Goal: Task Accomplishment & Management: Complete application form

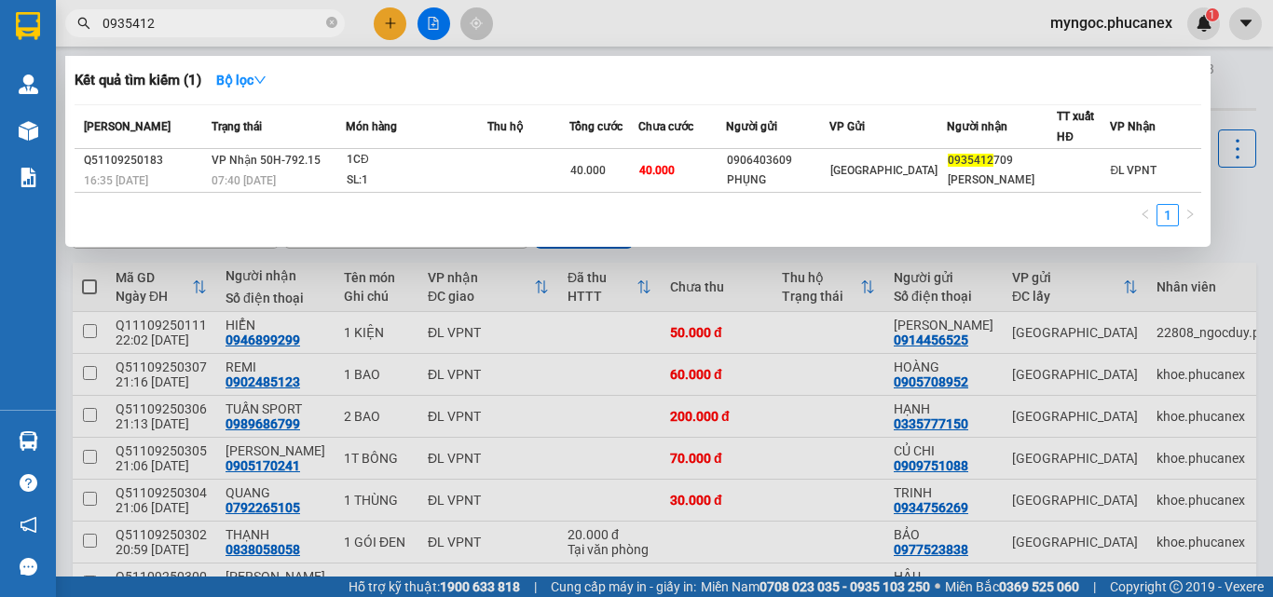
click at [336, 16] on span at bounding box center [331, 24] width 11 height 18
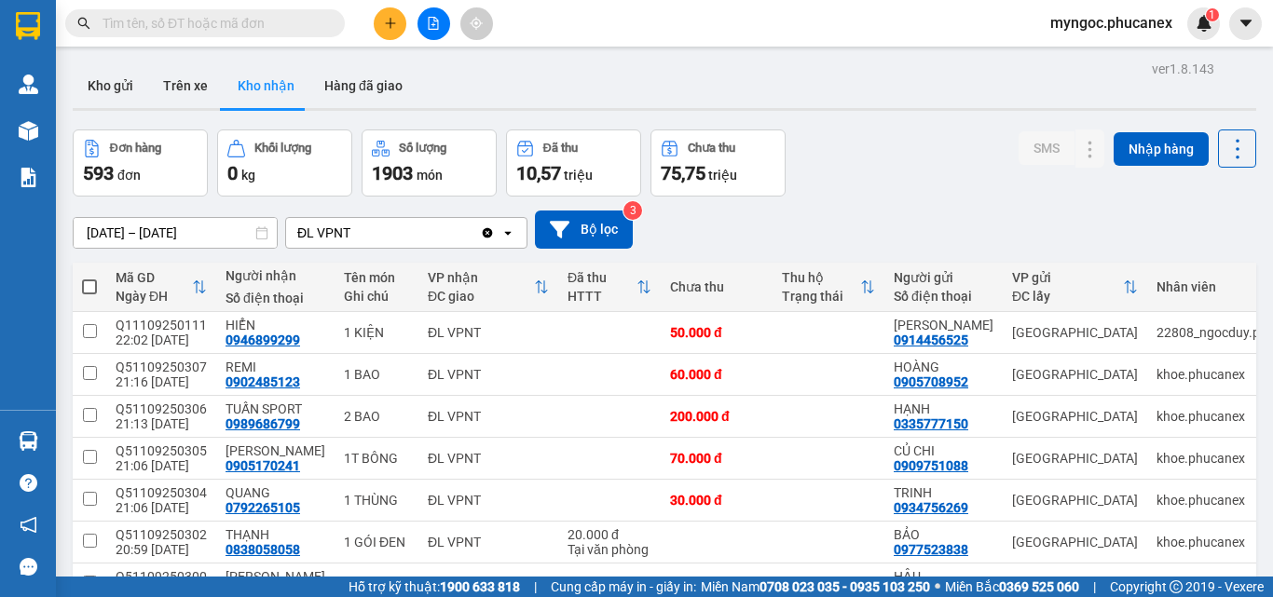
click at [262, 23] on input "text" at bounding box center [212, 23] width 220 height 20
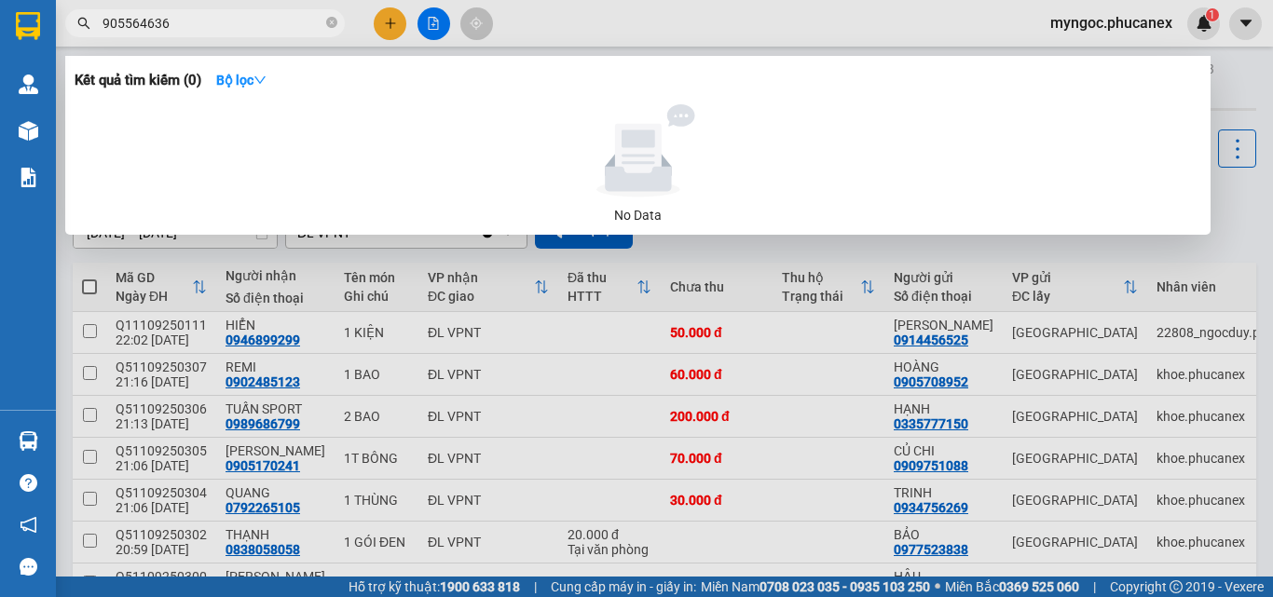
click at [103, 24] on input "905564636" at bounding box center [212, 23] width 220 height 20
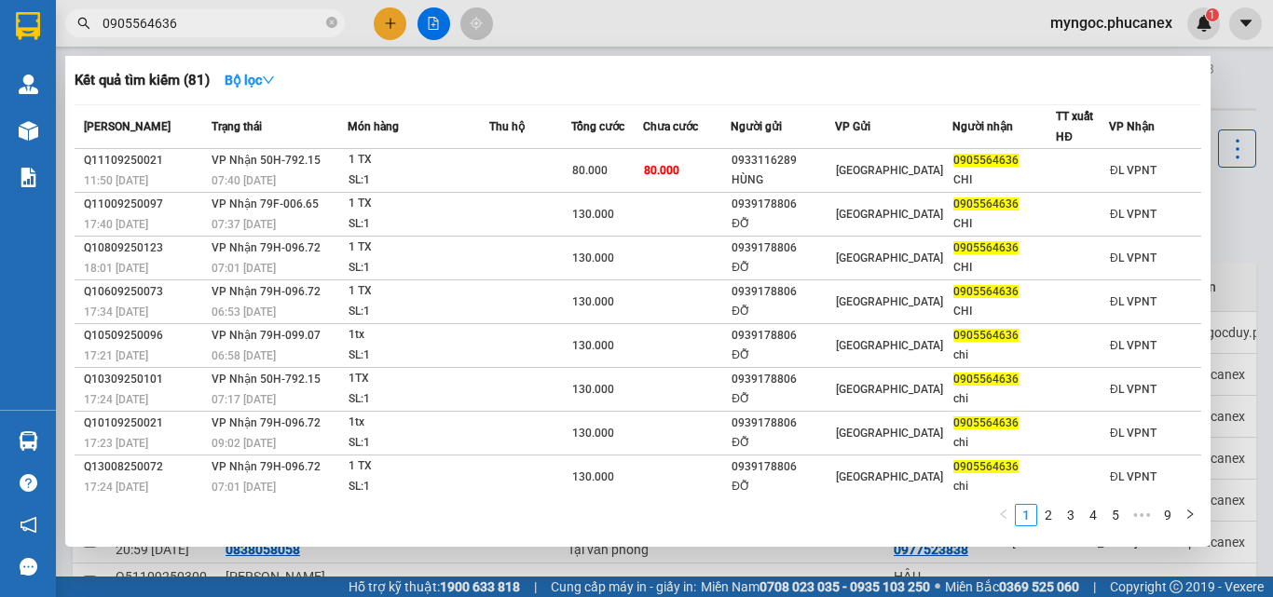
type input "0905564636"
click at [330, 22] on icon "close-circle" at bounding box center [331, 22] width 11 height 11
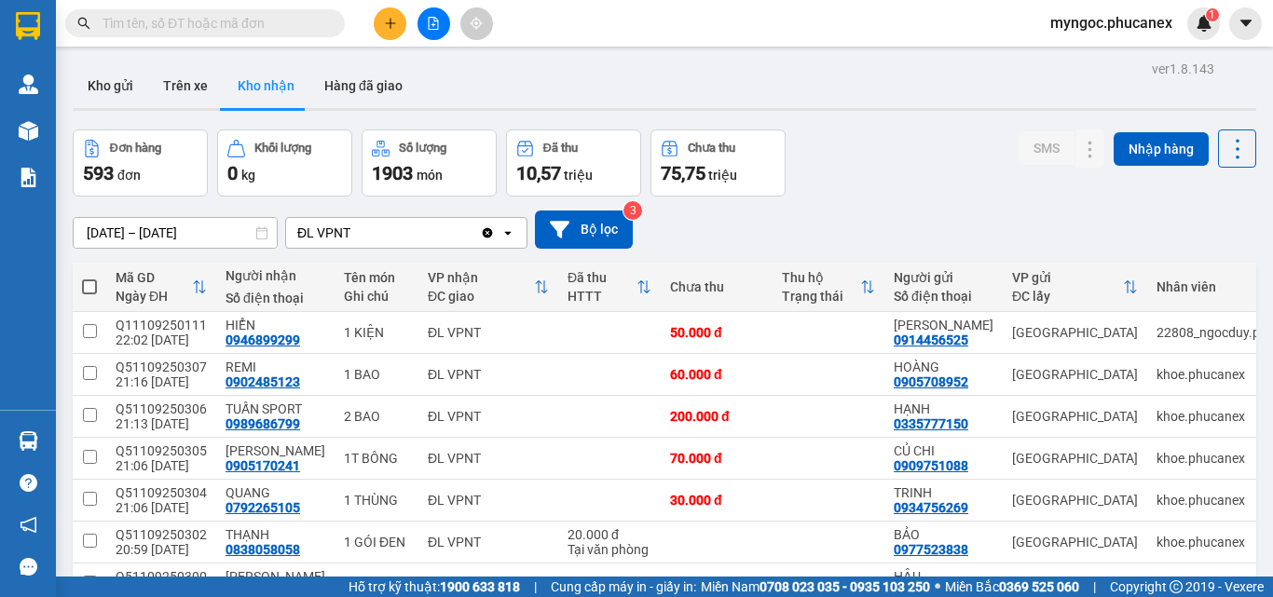
click at [326, 20] on span at bounding box center [331, 23] width 11 height 20
click at [301, 25] on input "text" at bounding box center [212, 23] width 220 height 20
paste input "Q50509250312"
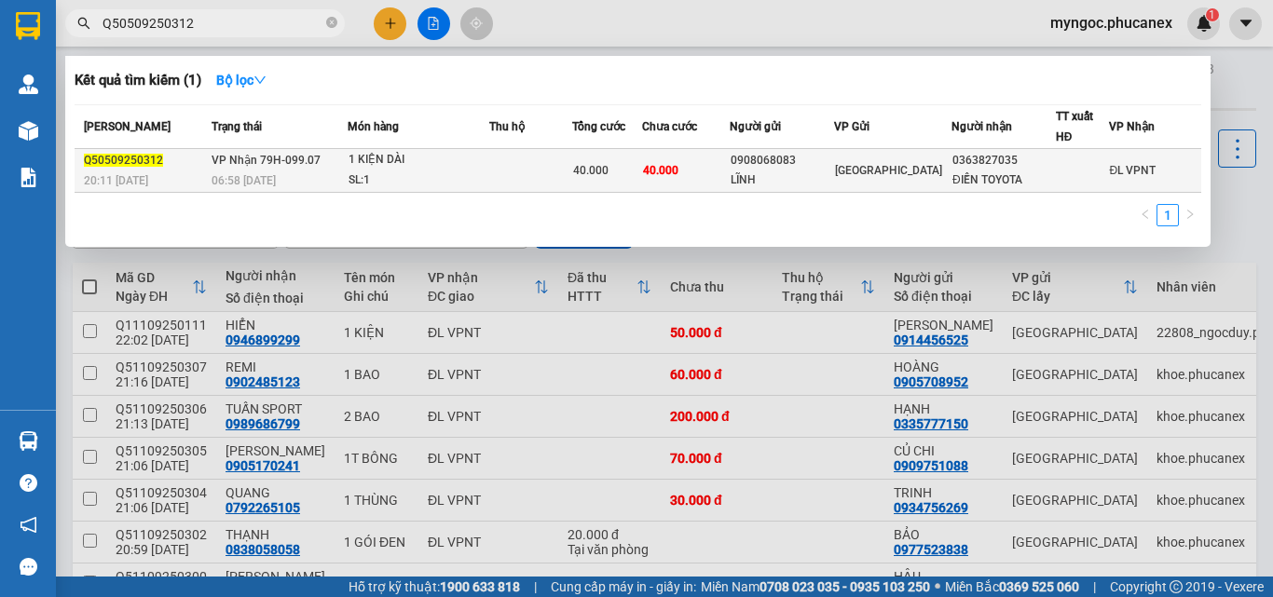
type input "Q50509250312"
click at [826, 174] on div "LĨNH" at bounding box center [782, 181] width 102 height 20
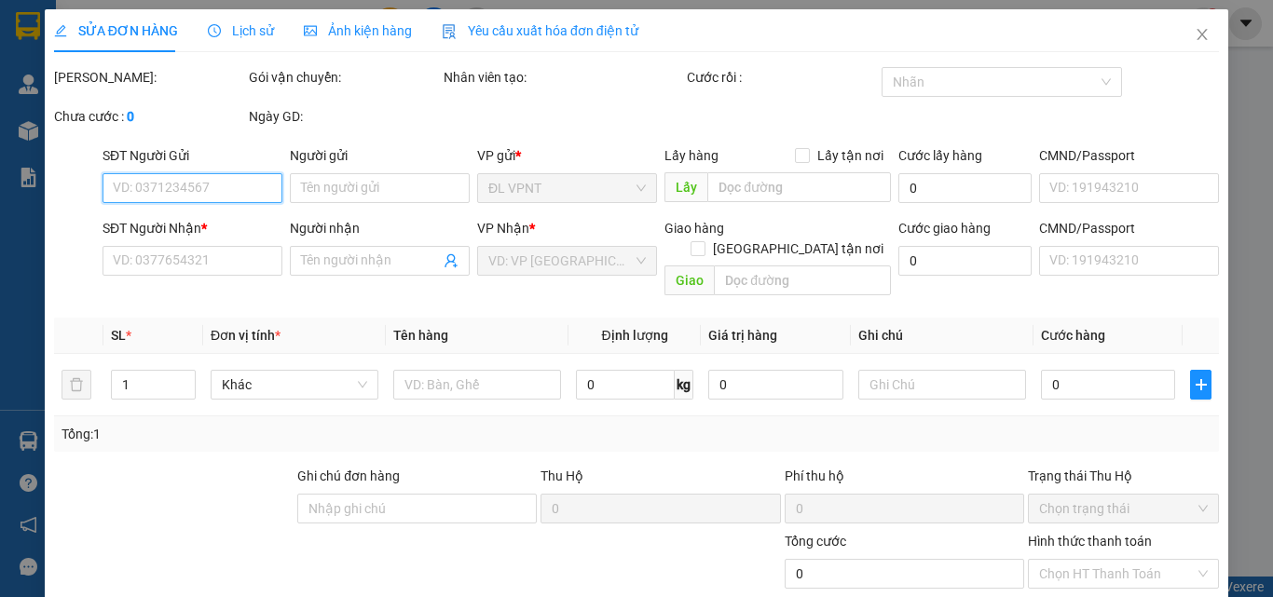
type input "0908068083"
type input "LĨNH"
type input "0363827035"
type input "ĐIỀN TOYOTA"
type input "40.000"
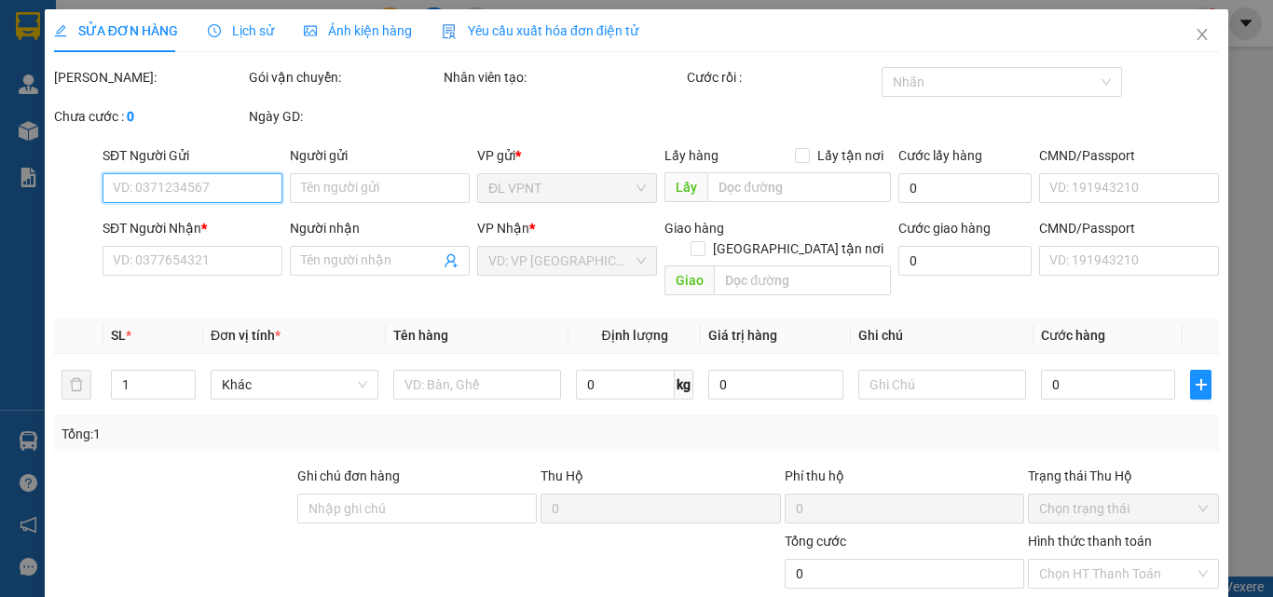
type input "40.000"
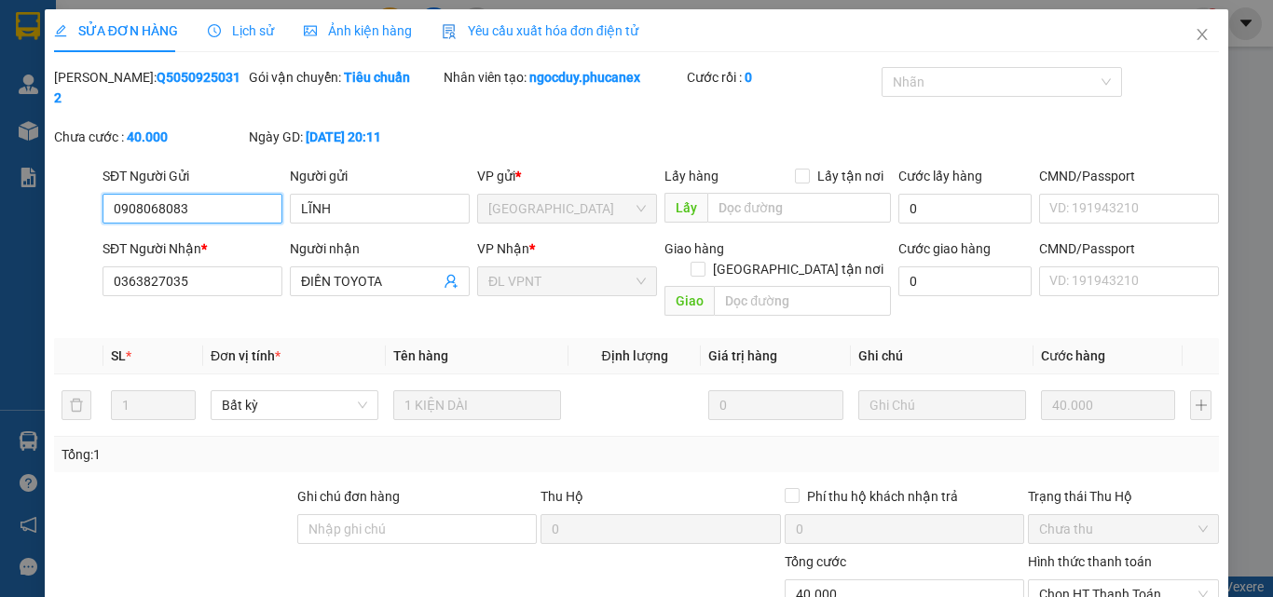
scroll to position [96, 0]
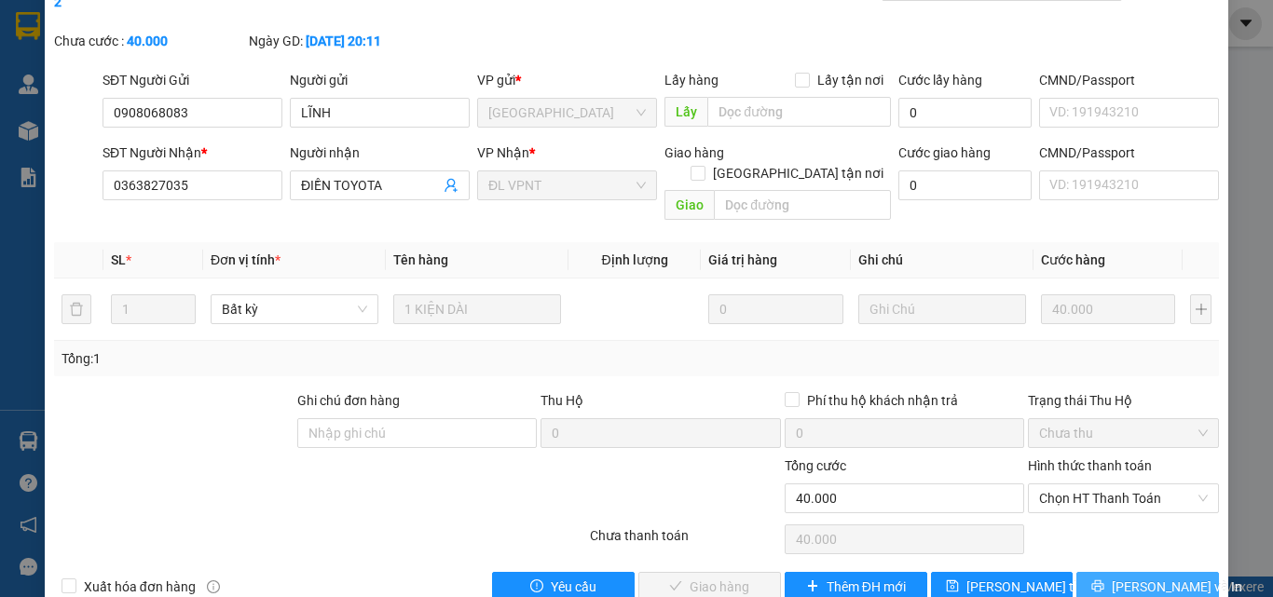
click at [1098, 572] on button "[PERSON_NAME] và In" at bounding box center [1147, 587] width 143 height 30
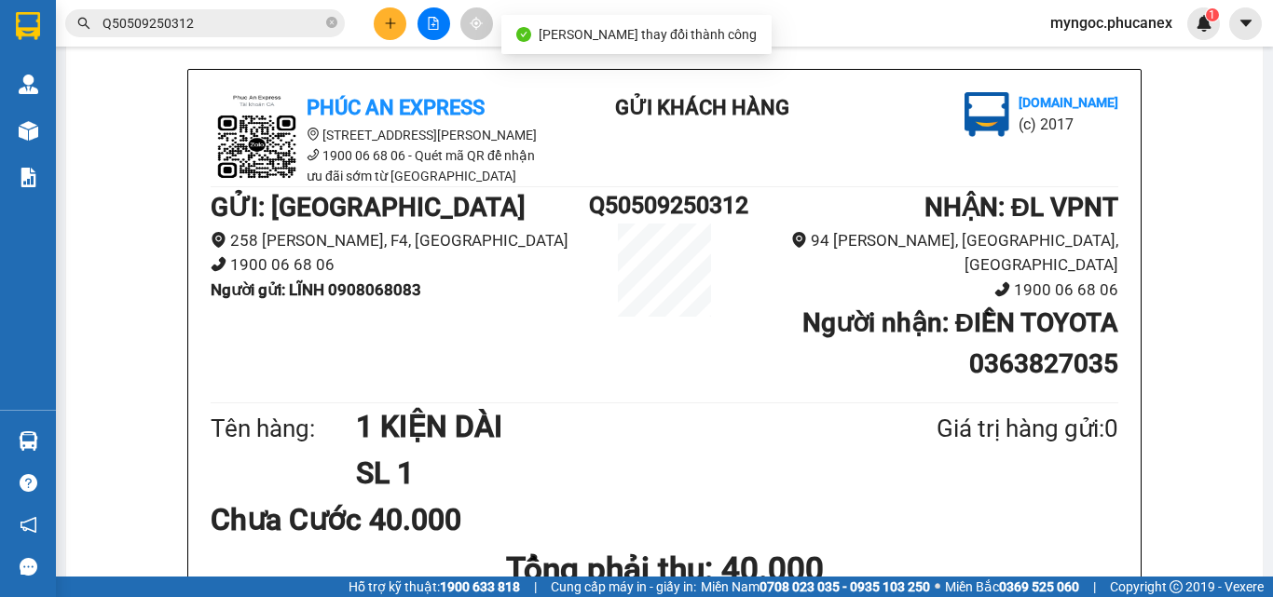
scroll to position [186, 0]
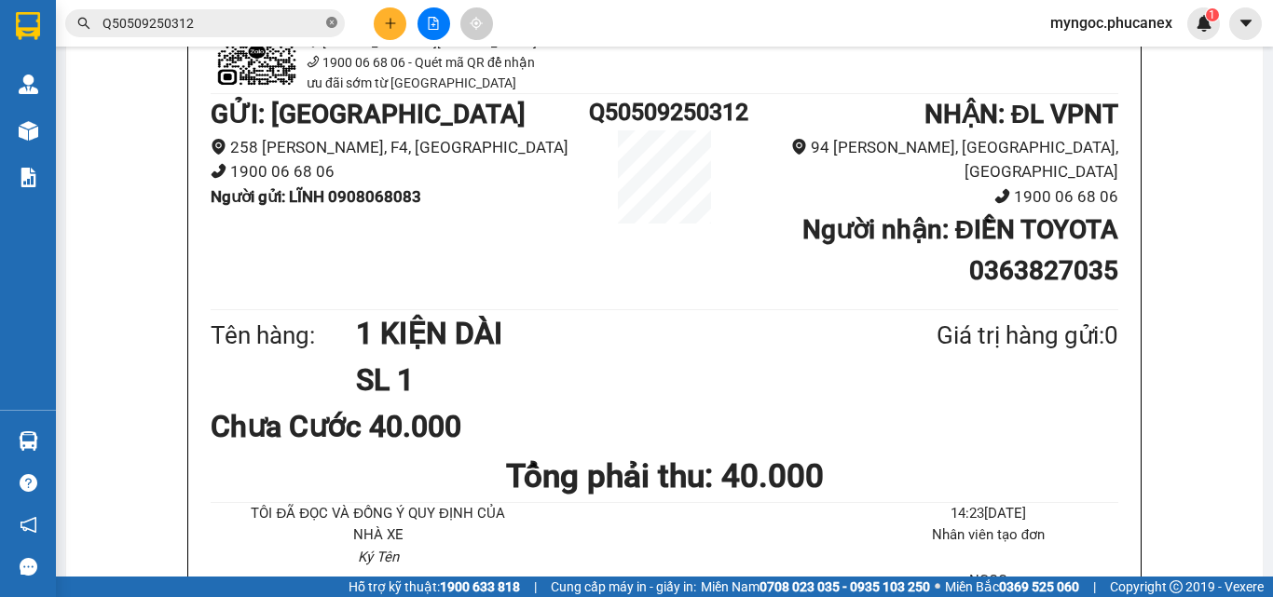
click at [333, 26] on icon "close-circle" at bounding box center [331, 22] width 11 height 11
type input "0"
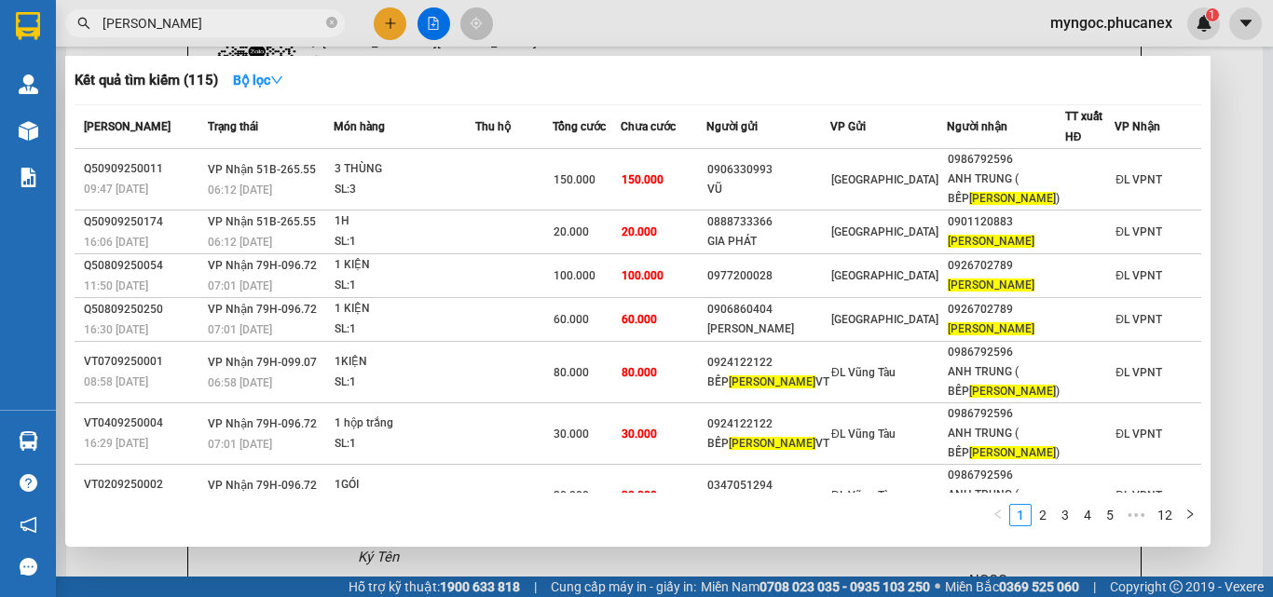
type input "[PERSON_NAME]"
click at [328, 23] on icon "close-circle" at bounding box center [331, 22] width 11 height 11
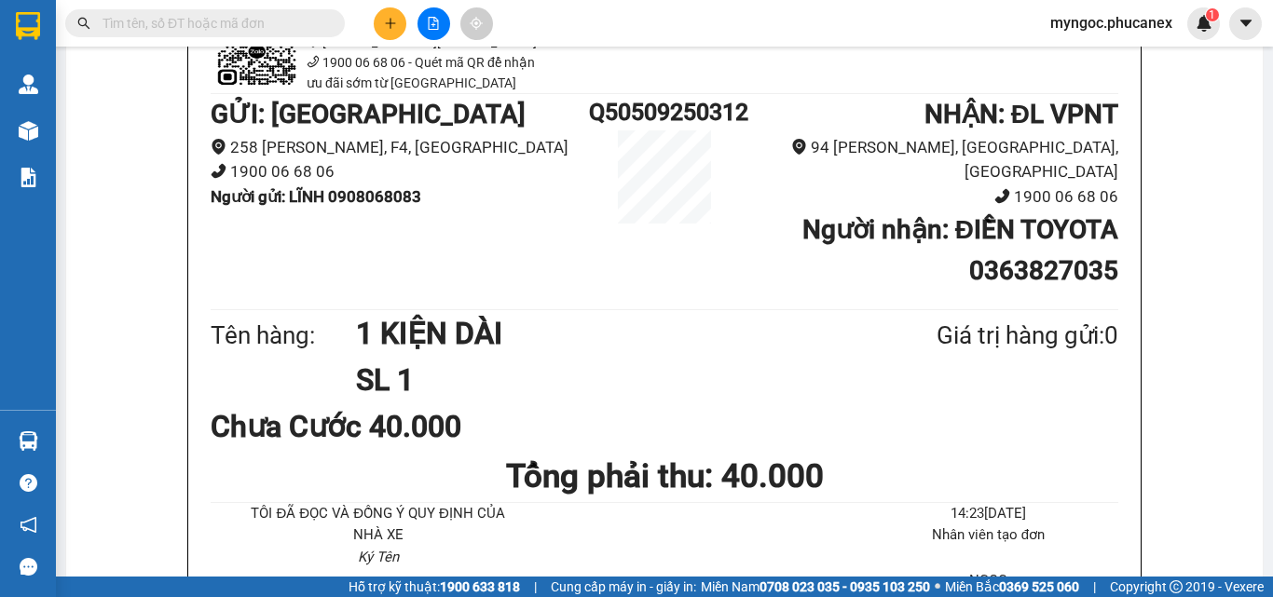
click at [263, 25] on input "text" at bounding box center [212, 23] width 220 height 20
paste input "Q51908250133"
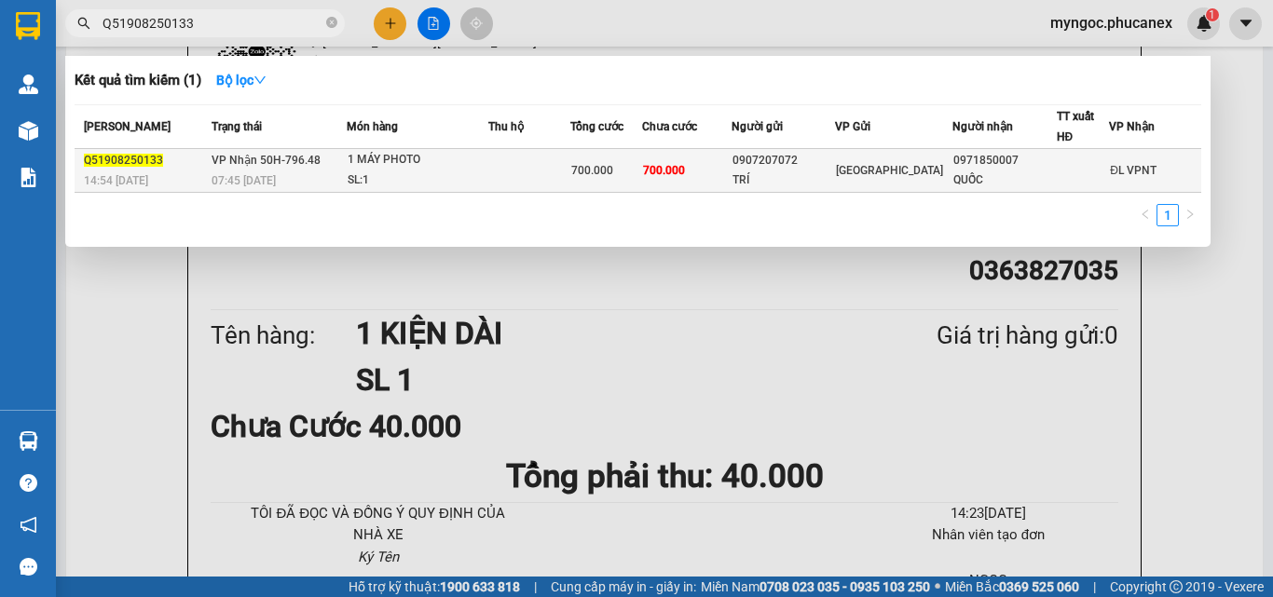
type input "Q51908250133"
click at [487, 189] on div "SL: 1" at bounding box center [418, 181] width 140 height 20
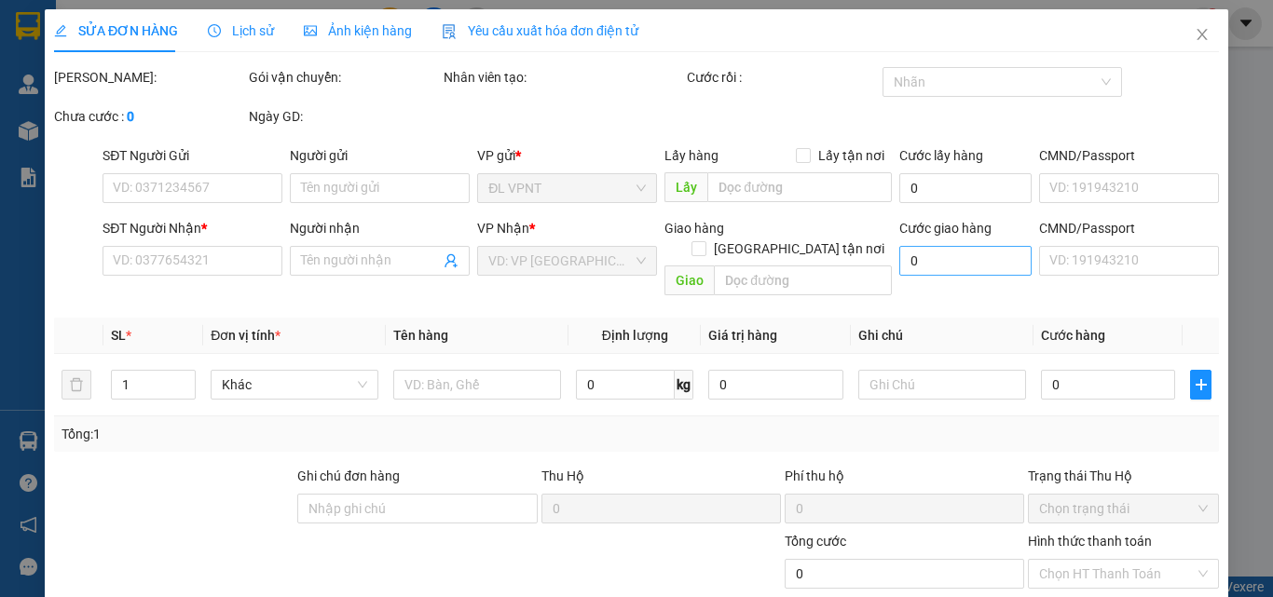
type input "0907207072"
type input "TRÍ"
type input "0971850007"
type input "QUỐC"
type input "700.000"
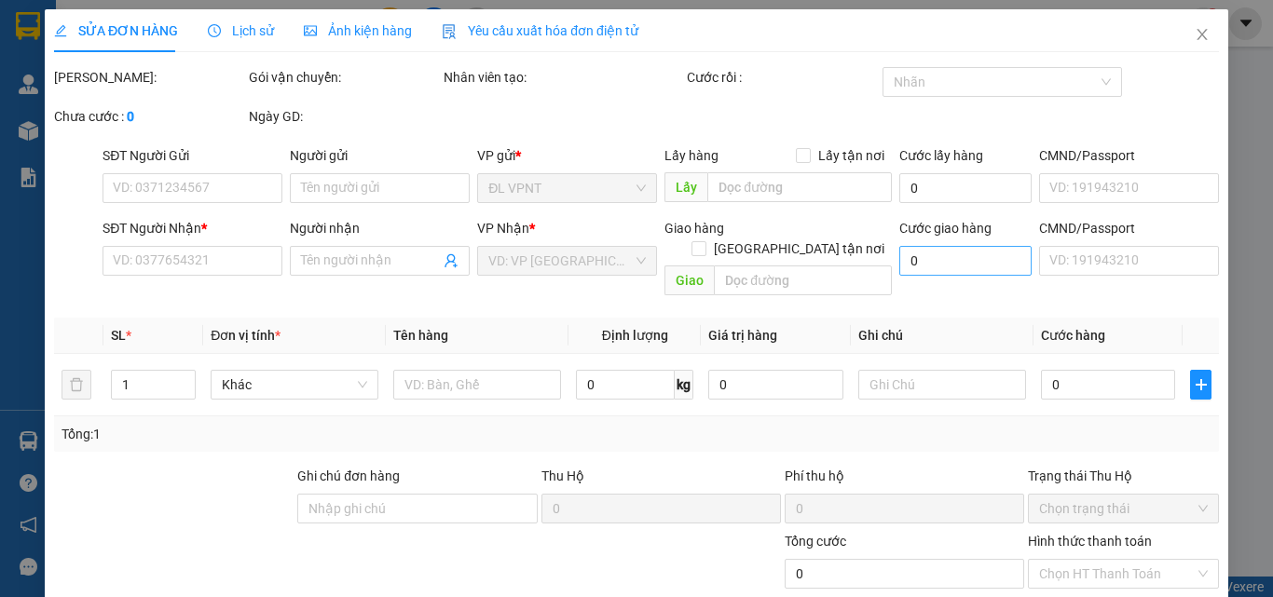
type input "700.000"
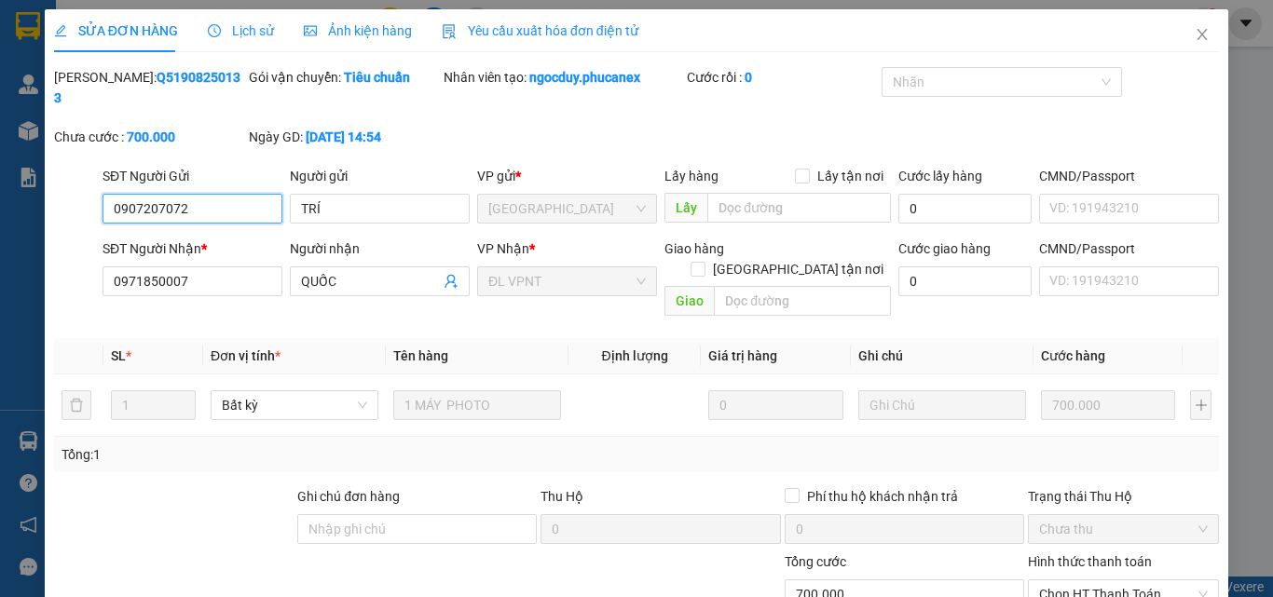
scroll to position [96, 0]
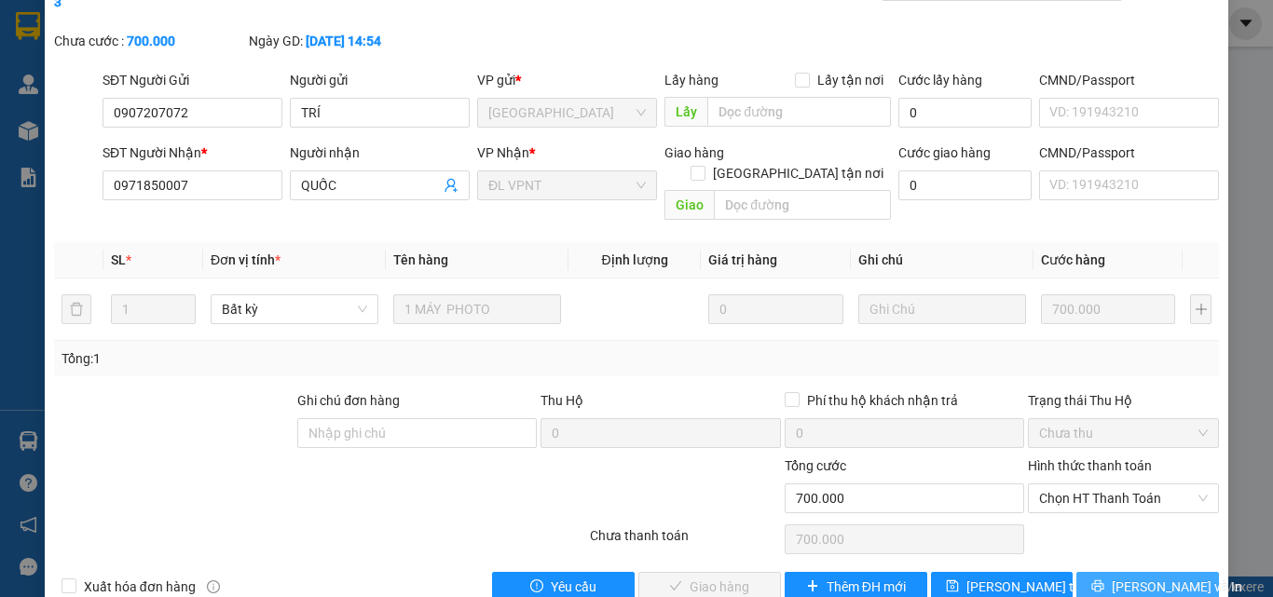
click at [1100, 580] on icon "printer" at bounding box center [1098, 586] width 12 height 12
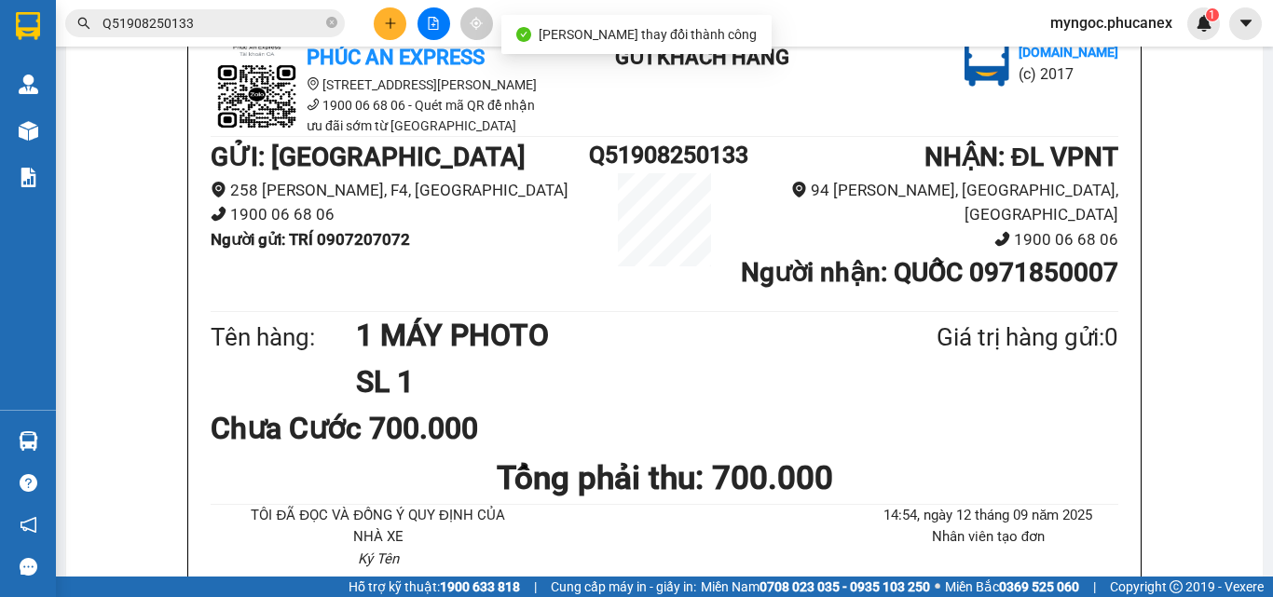
scroll to position [186, 0]
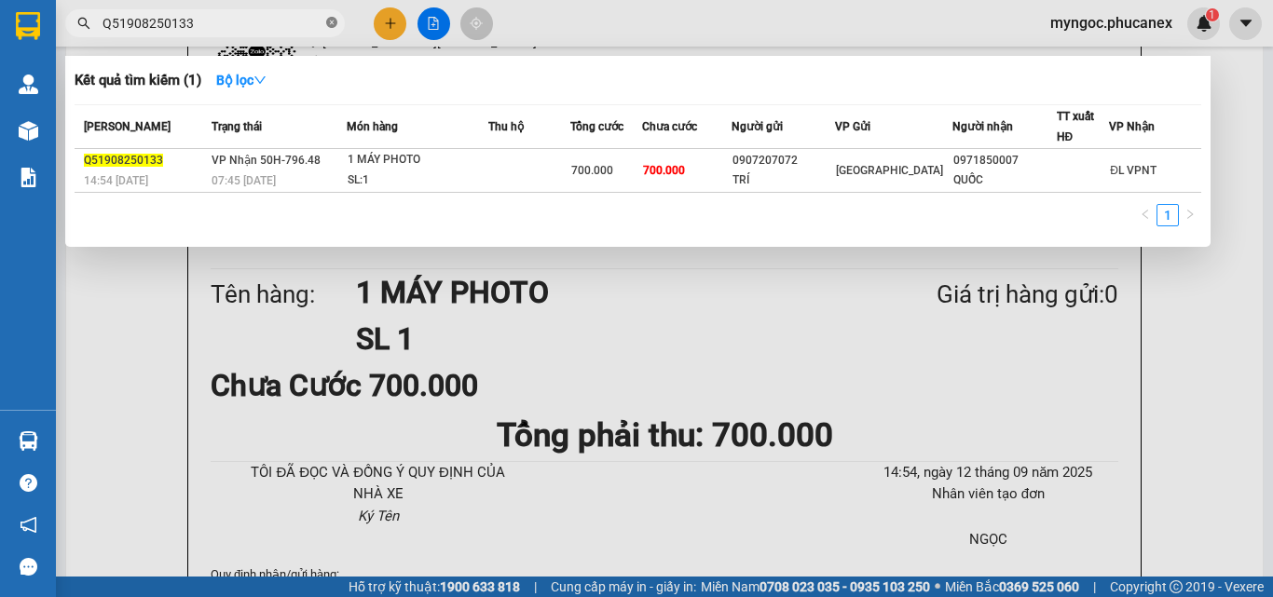
click at [332, 24] on icon "close-circle" at bounding box center [331, 22] width 11 height 11
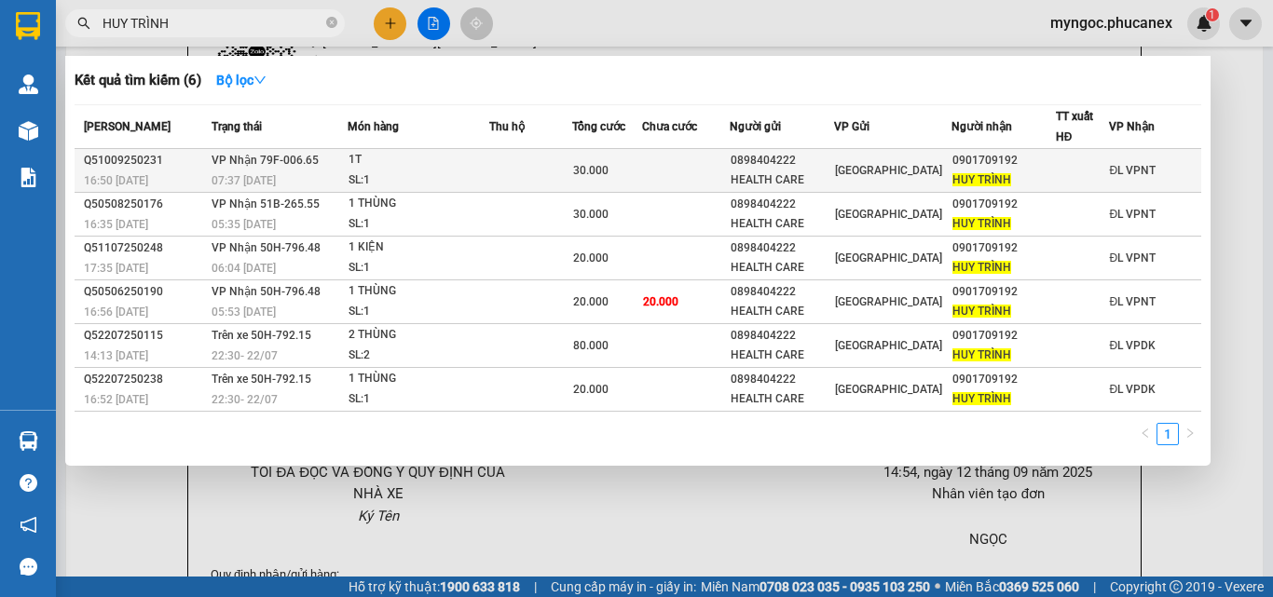
type input "HUY TRÌNH"
click at [410, 161] on div "1T" at bounding box center [418, 160] width 140 height 20
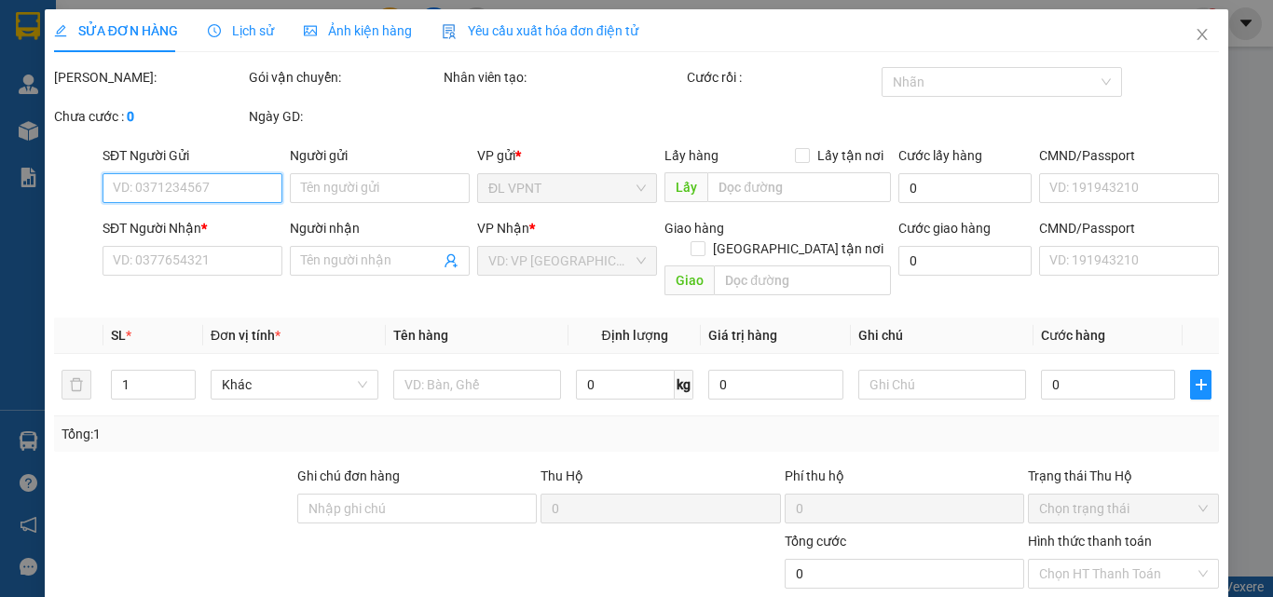
type input "0898404222"
type input "HEALTH CARE"
type input "0901709192"
type input "HUY TRÌNH"
type input "30.000"
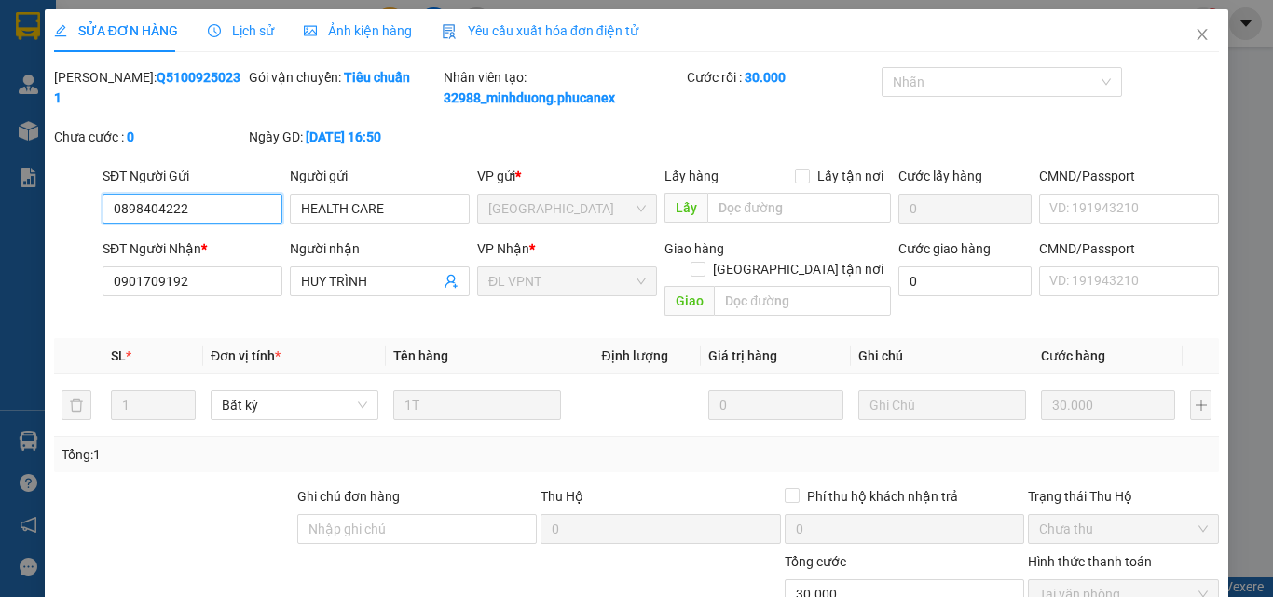
scroll to position [96, 0]
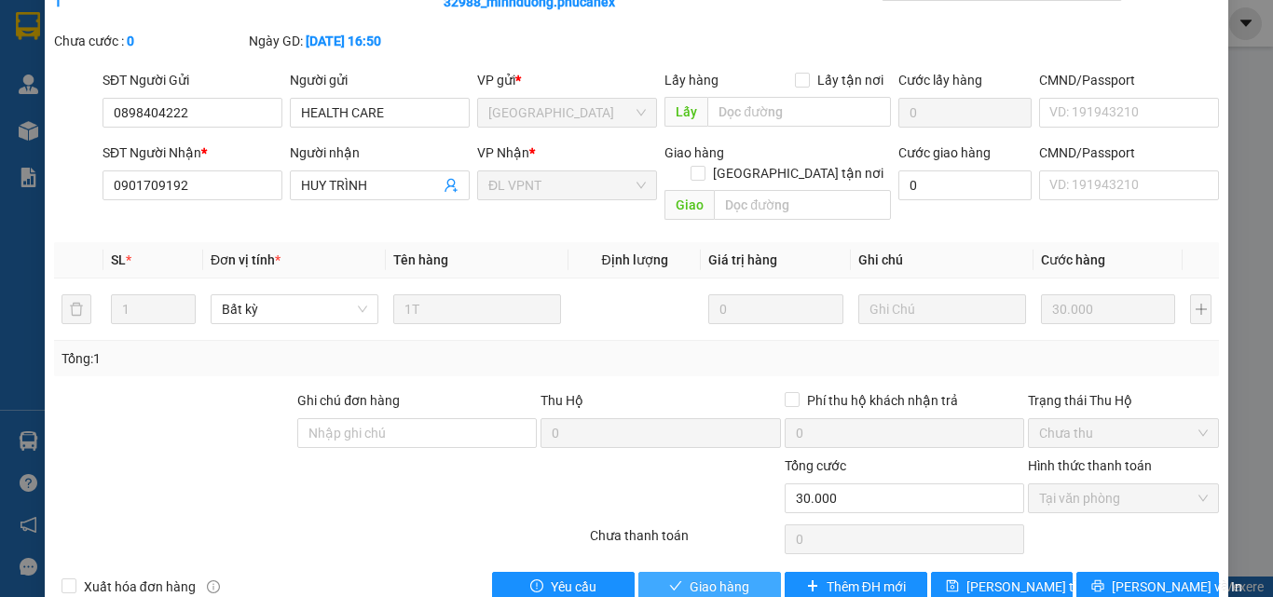
click at [710, 577] on span "Giao hàng" at bounding box center [720, 587] width 60 height 20
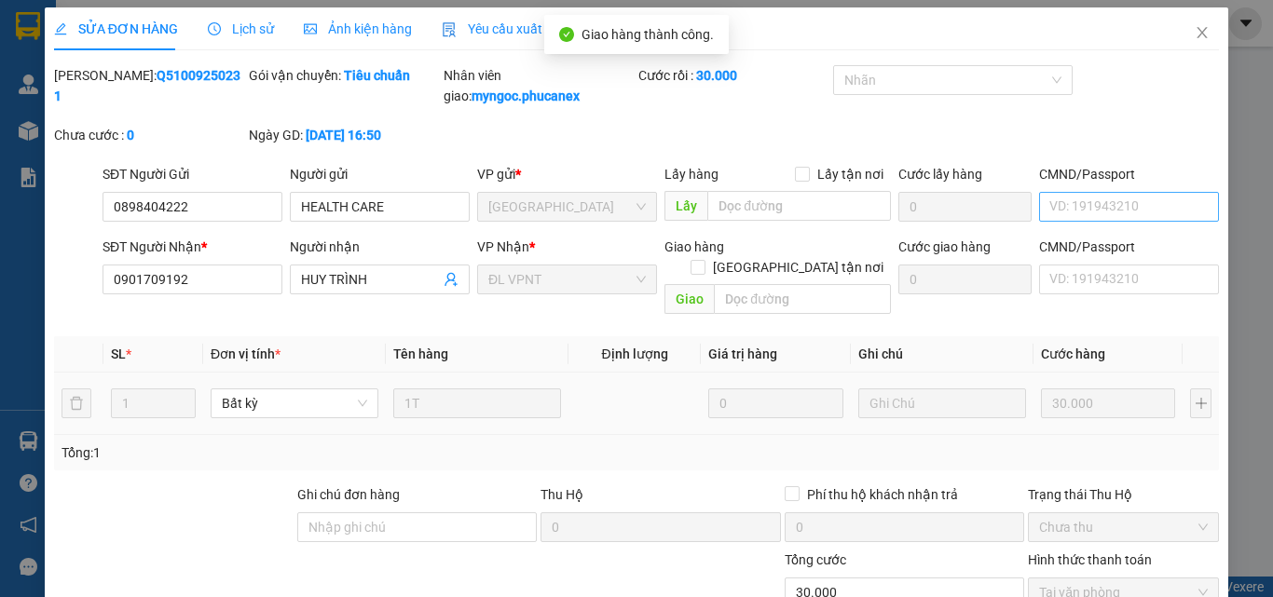
scroll to position [0, 0]
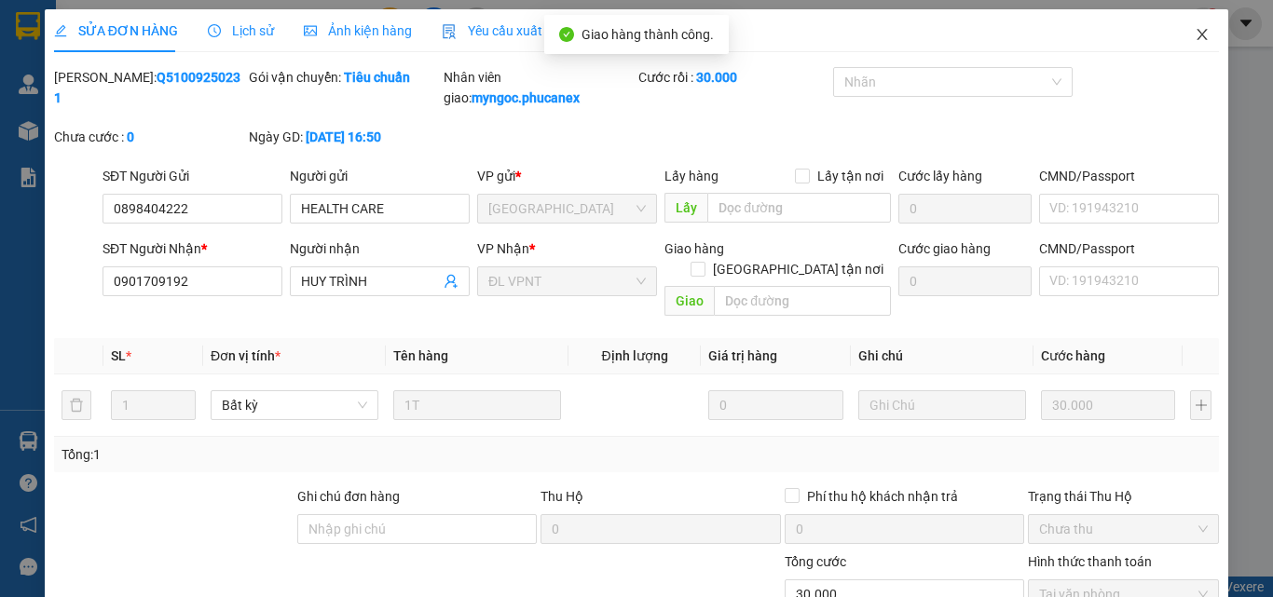
click at [1197, 34] on icon "close" at bounding box center [1202, 34] width 10 height 11
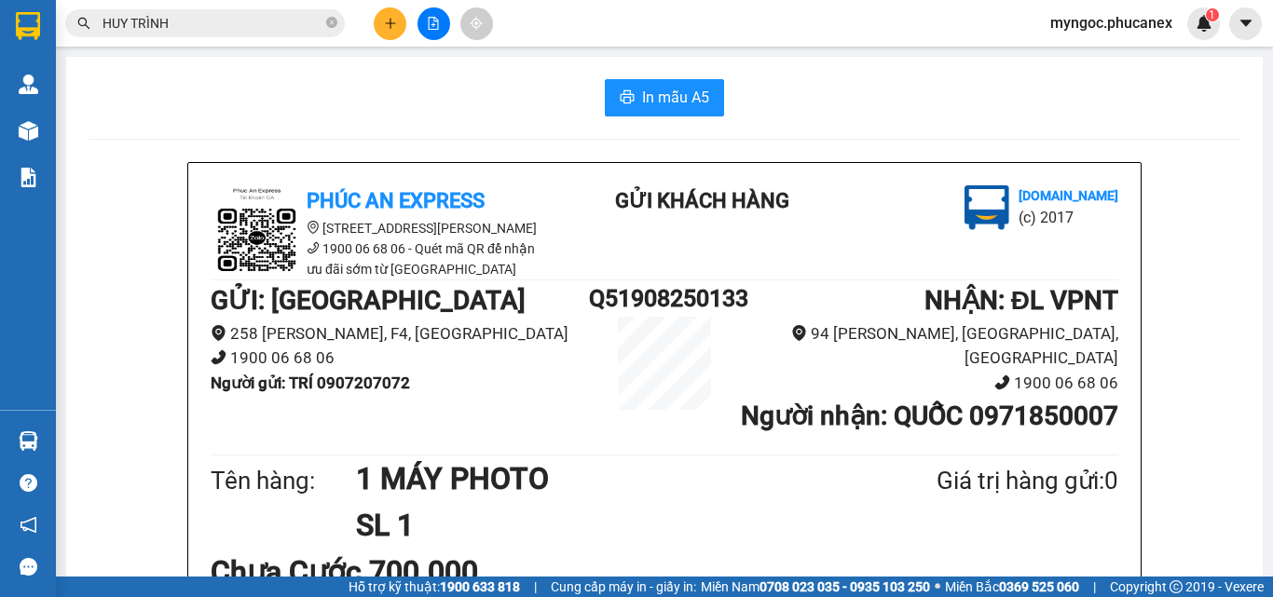
click at [331, 18] on icon "close-circle" at bounding box center [331, 22] width 11 height 11
click at [282, 31] on input "text" at bounding box center [212, 23] width 220 height 20
paste input "Q51109250091"
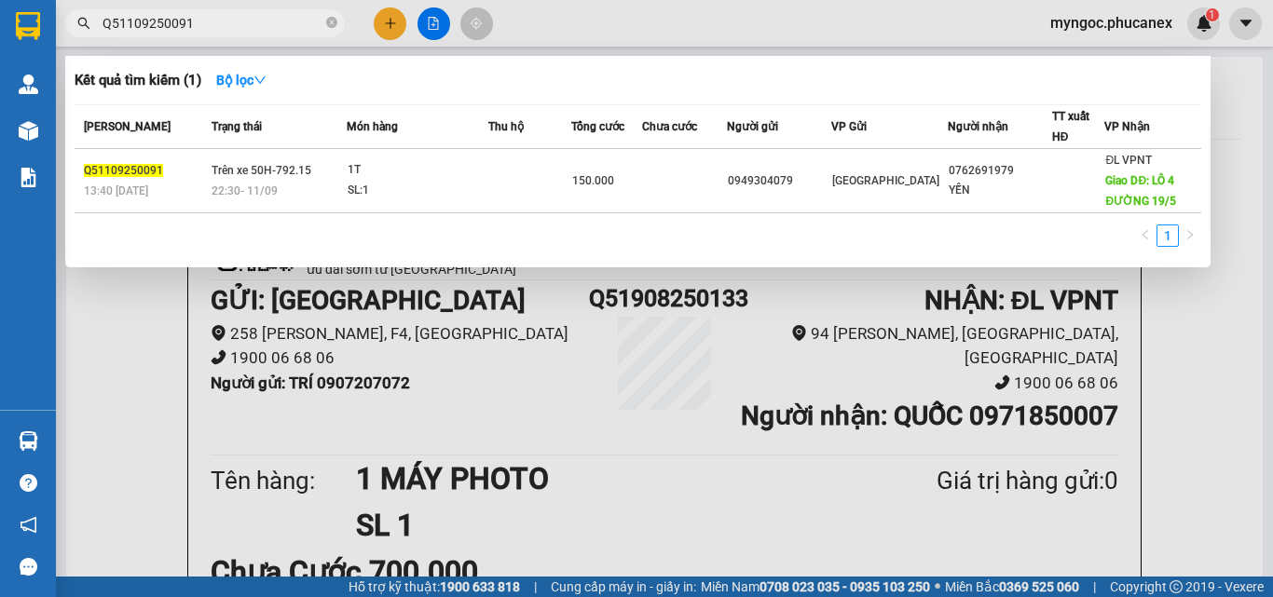
type input "Q51109250091"
click at [333, 22] on icon "close-circle" at bounding box center [331, 22] width 11 height 11
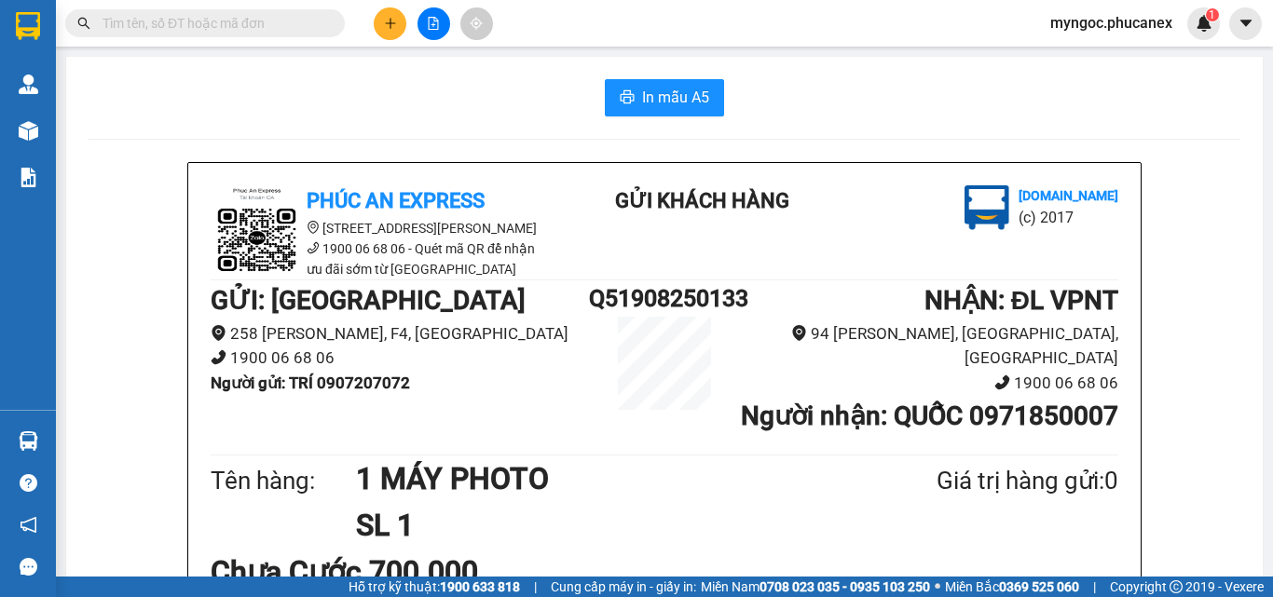
click at [301, 21] on input "text" at bounding box center [212, 23] width 220 height 20
paste input "Q11109250038"
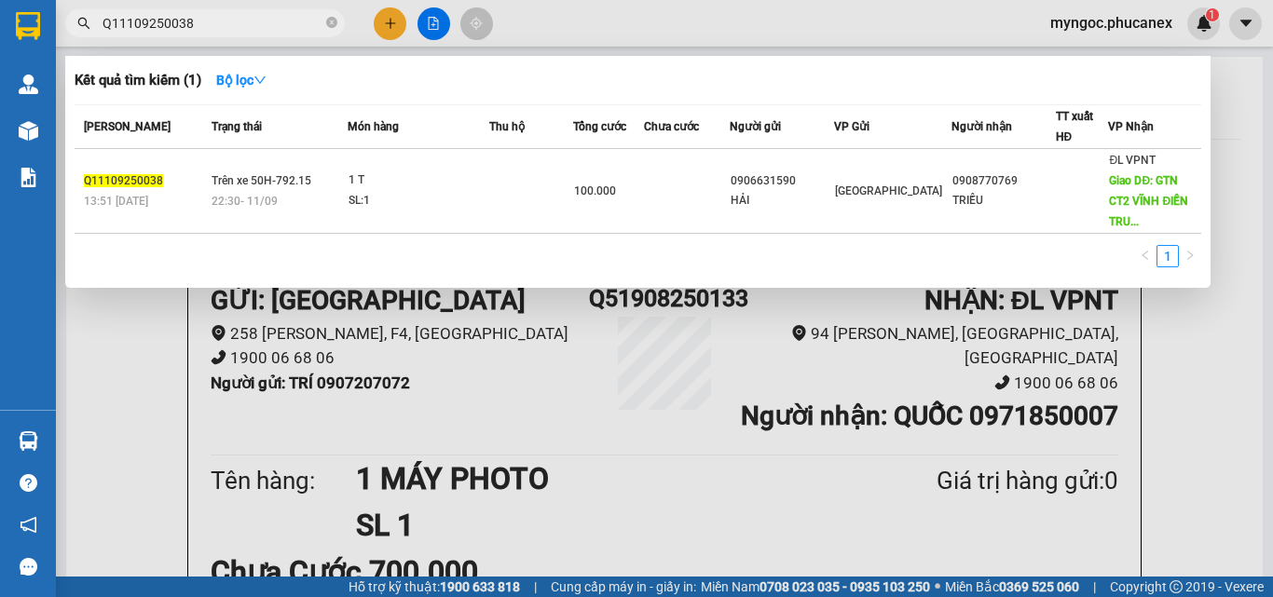
type input "Q11109250038"
click at [331, 20] on icon "close-circle" at bounding box center [331, 22] width 11 height 11
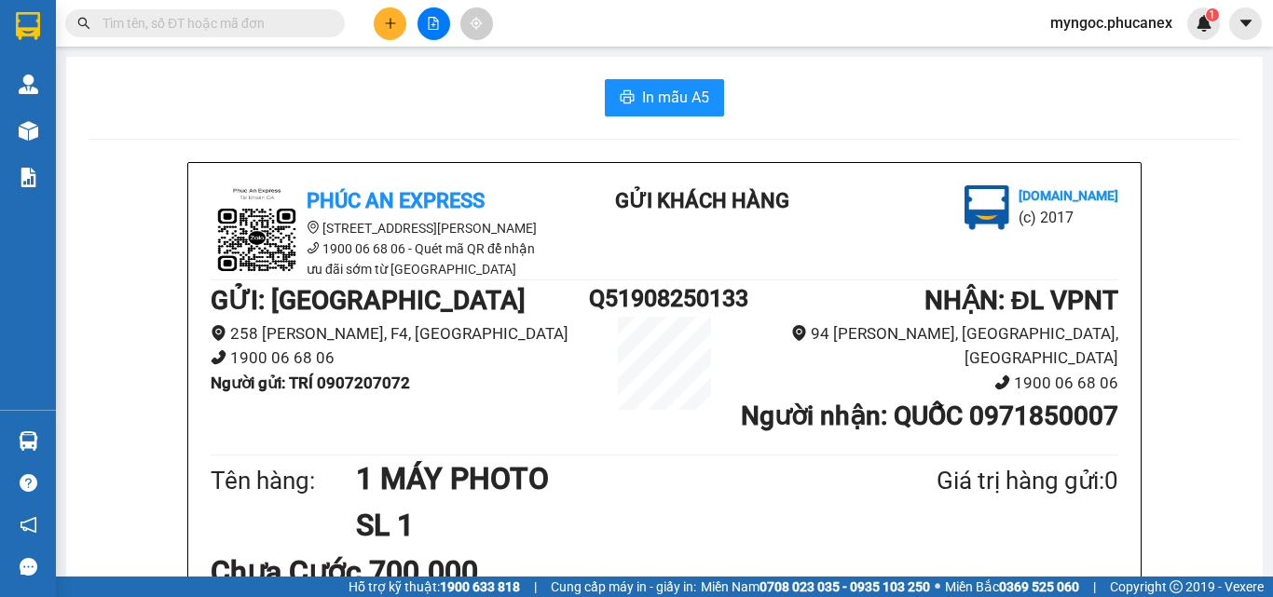
click at [280, 28] on input "text" at bounding box center [212, 23] width 220 height 20
paste input "Q11109250005"
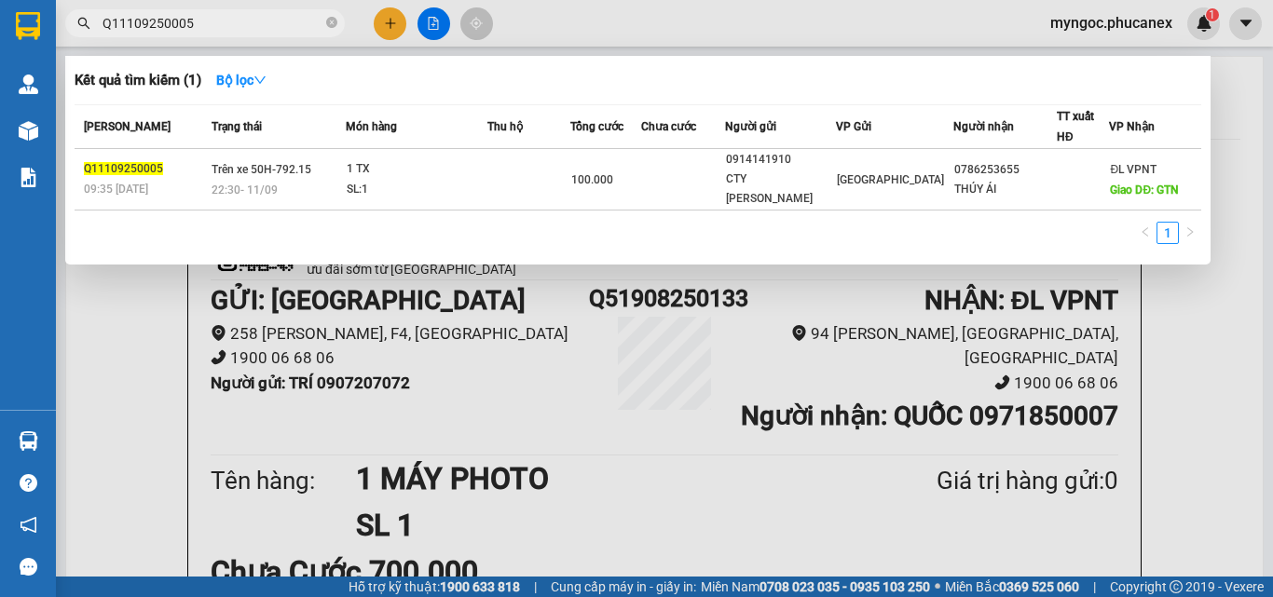
type input "Q11109250005"
click at [327, 20] on icon "close-circle" at bounding box center [331, 22] width 11 height 11
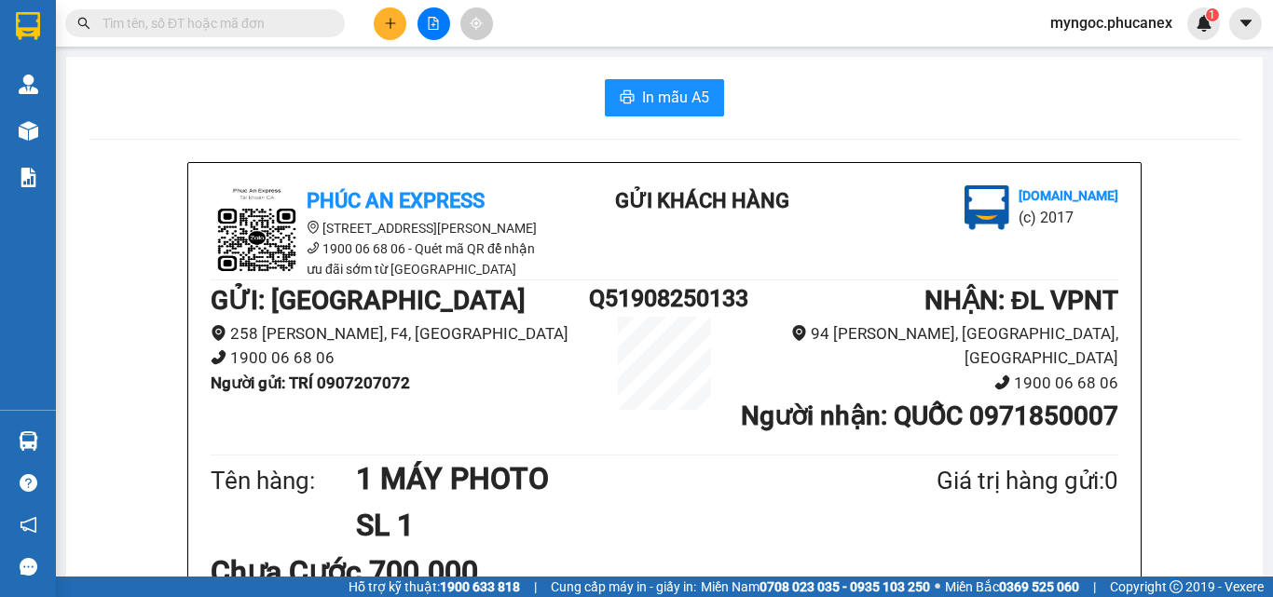
click at [263, 26] on input "text" at bounding box center [212, 23] width 220 height 20
paste input "Q51009250253"
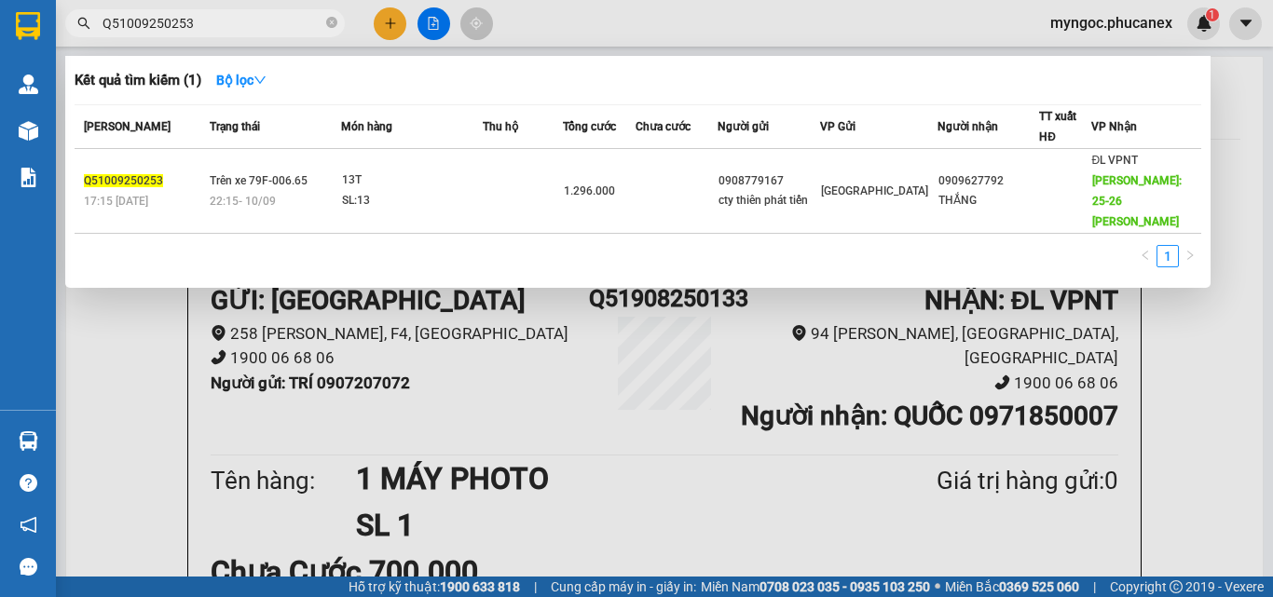
type input "Q51009250253"
